Goal: Find specific page/section: Find specific page/section

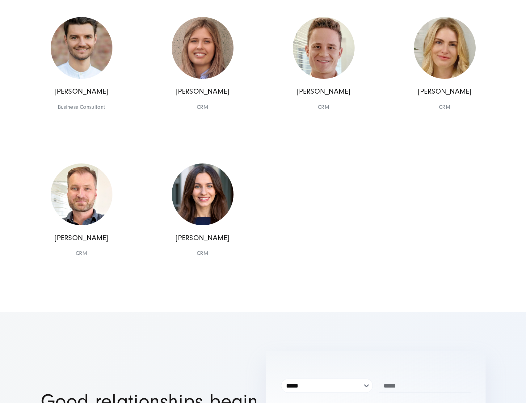
scroll to position [741, 0]
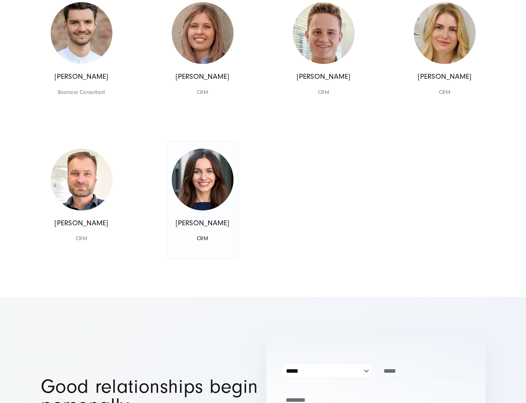
click at [204, 190] on img at bounding box center [203, 180] width 62 height 62
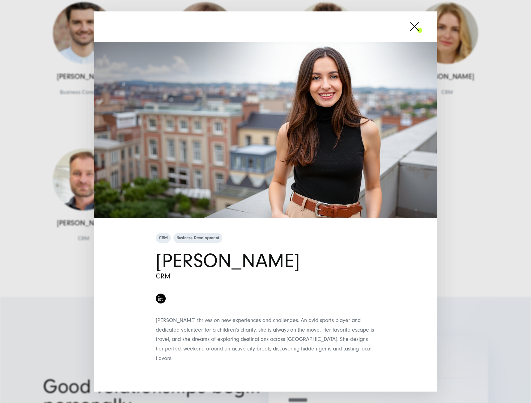
click at [422, 34] on span at bounding box center [422, 26] width 0 height 15
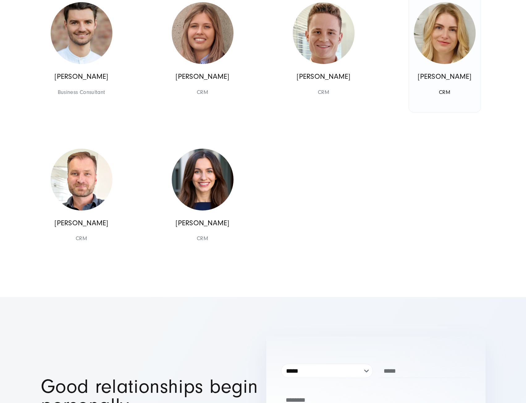
click at [451, 38] on img at bounding box center [445, 33] width 62 height 62
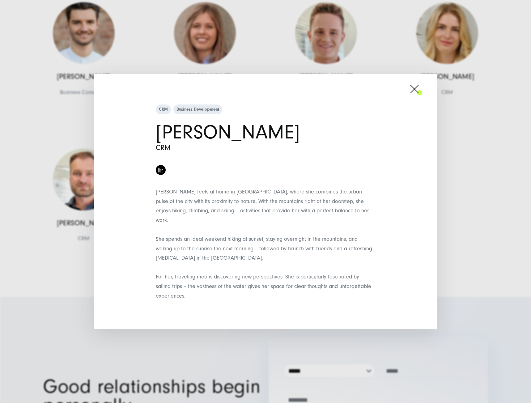
click at [422, 93] on span at bounding box center [422, 88] width 0 height 15
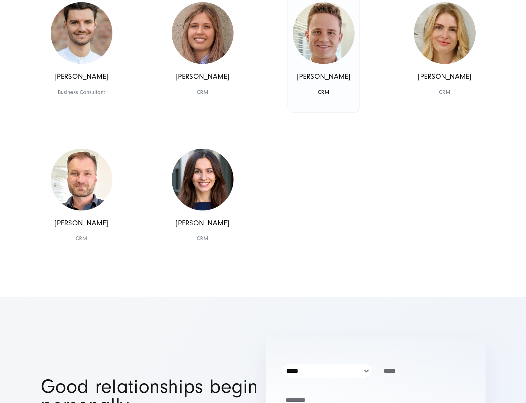
click at [333, 47] on img at bounding box center [324, 33] width 62 height 62
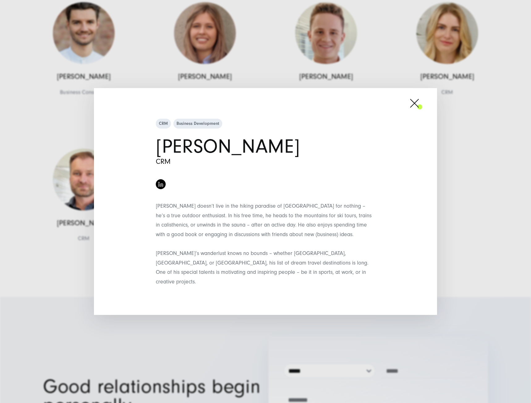
click at [422, 107] on span at bounding box center [422, 102] width 0 height 15
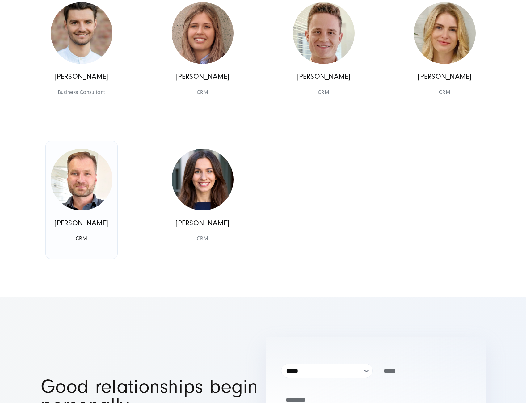
click at [86, 183] on img at bounding box center [82, 180] width 62 height 62
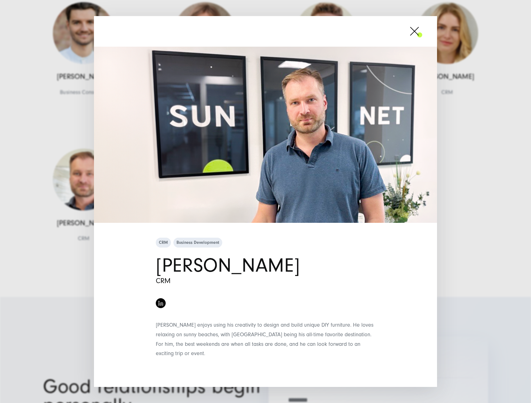
click at [422, 38] on span at bounding box center [422, 30] width 0 height 15
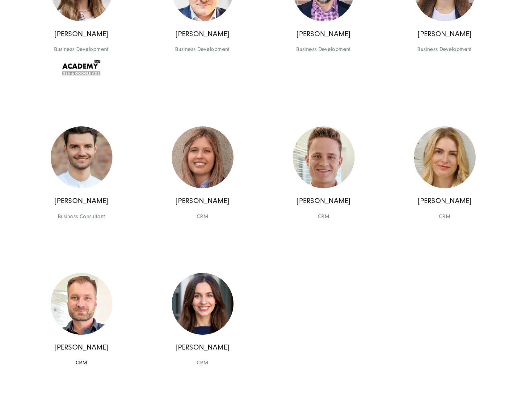
scroll to position [772, 0]
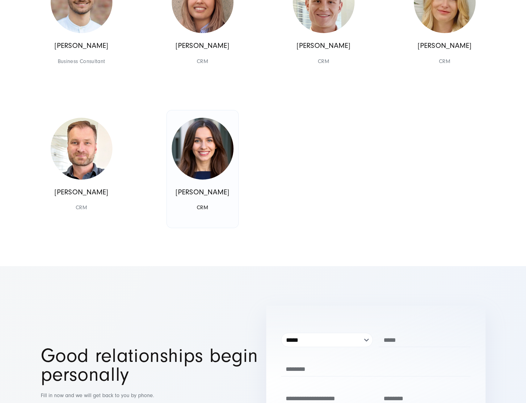
click at [223, 158] on img at bounding box center [203, 149] width 62 height 62
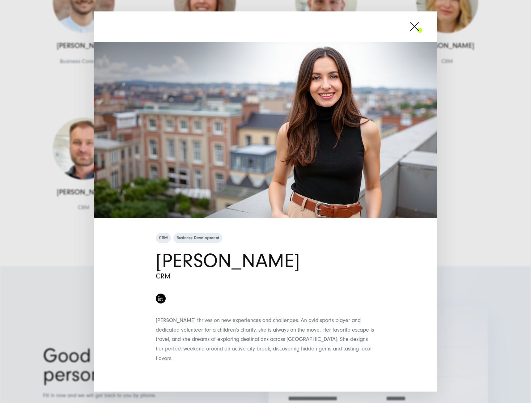
click at [422, 28] on span at bounding box center [422, 26] width 0 height 15
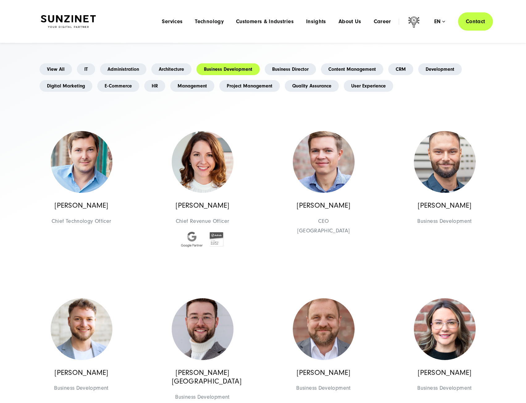
scroll to position [0, 0]
